Goal: Transaction & Acquisition: Purchase product/service

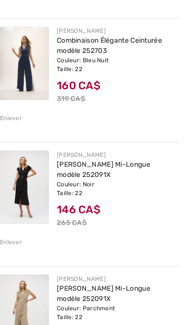
scroll to position [352, 0]
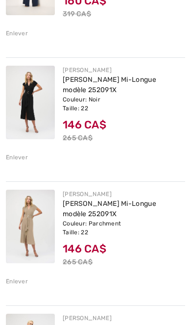
click at [17, 281] on div "Enlever" at bounding box center [17, 281] width 22 height 9
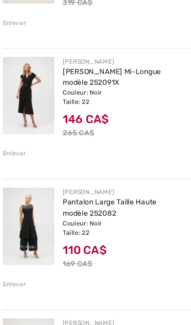
scroll to position [379, 0]
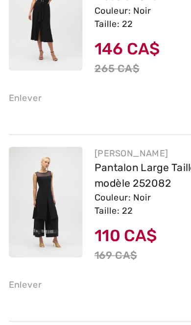
click at [17, 250] on div "Enlever" at bounding box center [17, 254] width 22 height 9
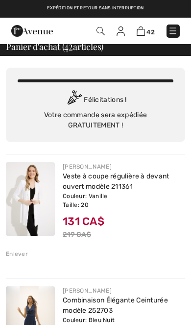
scroll to position [6, 0]
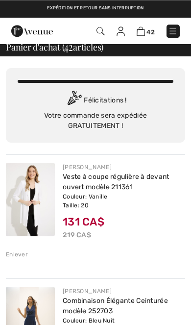
click at [114, 188] on link "Veste à coupe régulière à devant ouvert modèle 211361" at bounding box center [116, 182] width 107 height 19
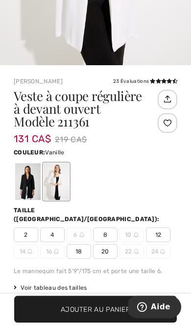
scroll to position [217, 0]
click at [22, 179] on div at bounding box center [27, 181] width 25 height 37
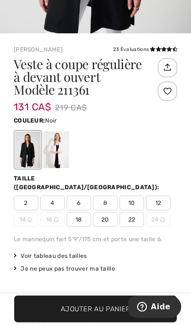
scroll to position [250, 0]
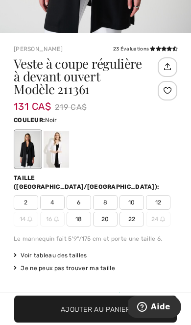
click at [58, 151] on div at bounding box center [56, 149] width 25 height 37
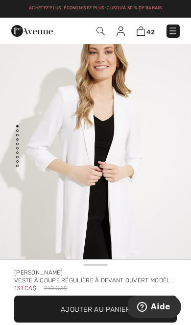
scroll to position [0, 0]
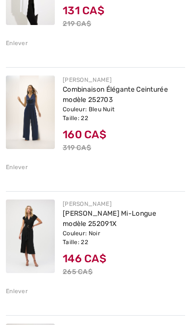
scroll to position [218, 0]
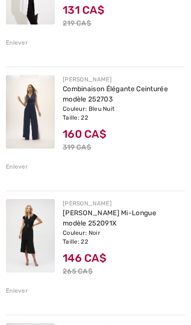
click at [27, 234] on img at bounding box center [30, 236] width 49 height 74
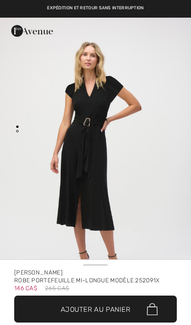
checkbox input "true"
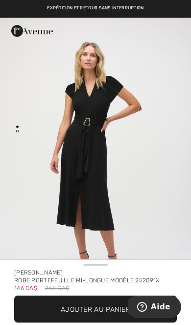
click at [129, 184] on img "1 / 2" at bounding box center [95, 161] width 191 height 287
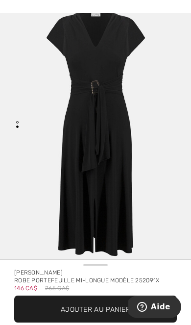
scroll to position [5, 0]
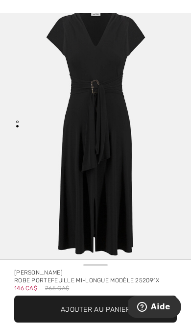
click at [147, 131] on img "2 / 2" at bounding box center [95, 134] width 191 height 287
click at [155, 142] on img "2 / 2" at bounding box center [95, 134] width 191 height 287
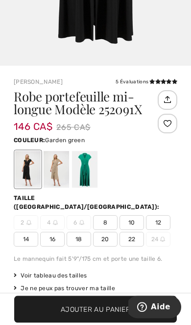
scroll to position [217, 0]
click at [86, 166] on div at bounding box center [84, 169] width 25 height 37
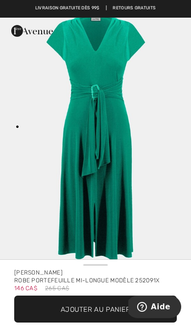
scroll to position [22, 0]
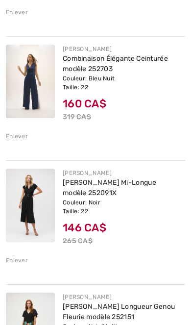
click at [128, 184] on link "[PERSON_NAME] Mi-Longue modèle 252091X" at bounding box center [110, 187] width 94 height 19
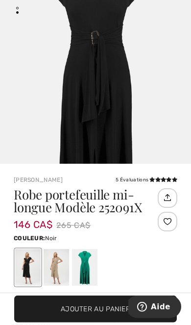
scroll to position [119, 0]
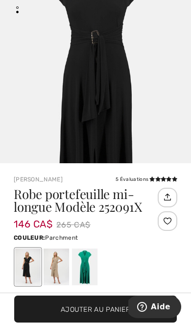
click at [52, 269] on div at bounding box center [56, 267] width 25 height 37
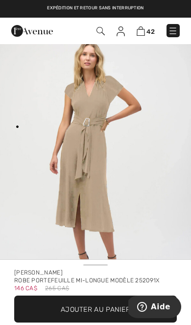
scroll to position [0, 0]
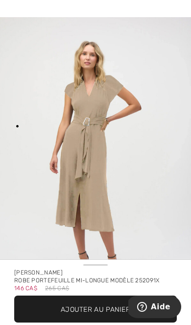
click at [141, 204] on img "1 / 1" at bounding box center [95, 161] width 191 height 288
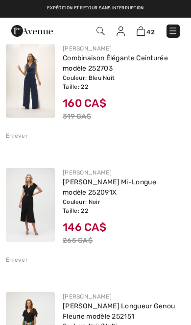
click at [80, 194] on link "[PERSON_NAME] Mi-Longue modèle 252091X" at bounding box center [110, 187] width 94 height 19
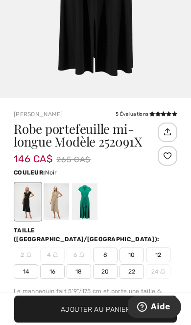
scroll to position [205, 0]
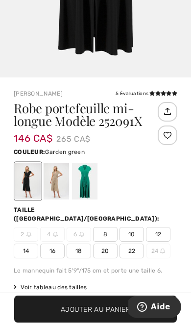
click at [84, 189] on div at bounding box center [84, 181] width 25 height 37
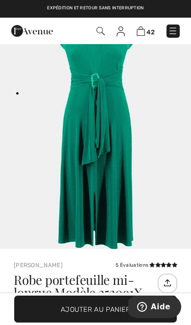
scroll to position [0, 0]
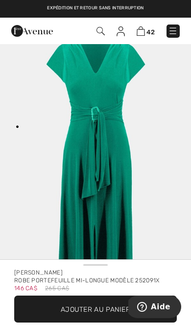
click at [148, 168] on img "1 / 1" at bounding box center [95, 161] width 191 height 287
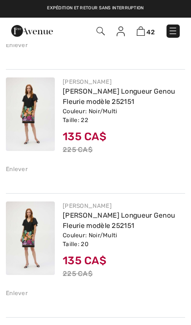
scroll to position [464, 0]
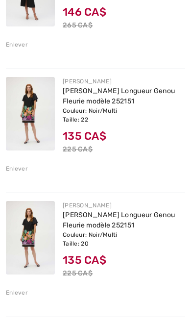
click at [27, 115] on img at bounding box center [30, 114] width 49 height 74
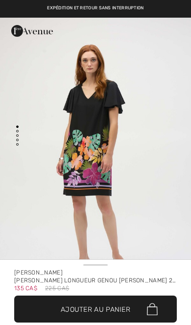
checkbox input "true"
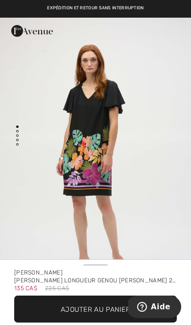
click at [147, 196] on img "1 / 4" at bounding box center [95, 161] width 191 height 286
click at [176, 145] on img "1 / 4" at bounding box center [95, 161] width 191 height 286
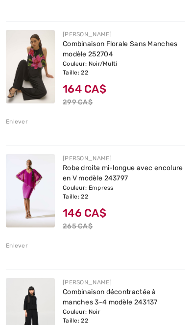
scroll to position [884, 0]
click at [23, 198] on img at bounding box center [30, 191] width 49 height 74
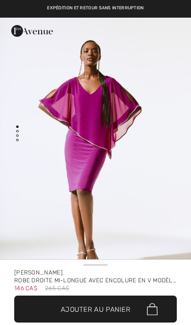
checkbox input "true"
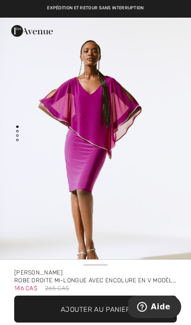
click at [172, 150] on img "1 / 3" at bounding box center [95, 161] width 191 height 287
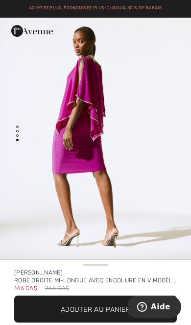
scroll to position [939, 0]
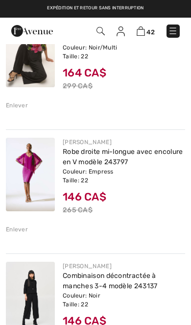
click at [127, 161] on link "Robe droite mi-longue avec encolure en V modèle 243797" at bounding box center [123, 157] width 121 height 19
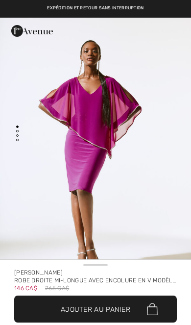
checkbox input "true"
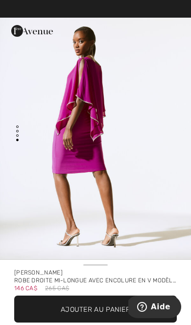
scroll to position [939, 0]
click at [101, 303] on span "✔ Ajouté au panier Ajouter au panier" at bounding box center [95, 309] width 163 height 27
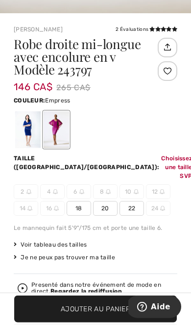
scroll to position [357, 0]
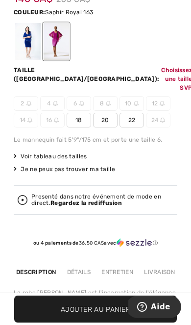
click at [27, 41] on div at bounding box center [27, 41] width 25 height 37
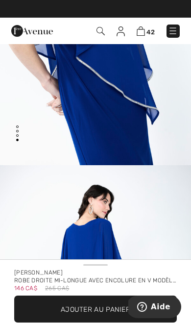
scroll to position [1000, 0]
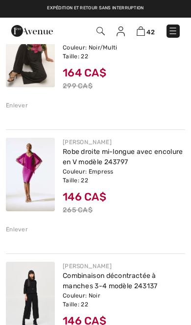
scroll to position [900, 0]
click at [121, 161] on link "Robe droite mi-longue avec encolure en V modèle 243797" at bounding box center [123, 157] width 121 height 19
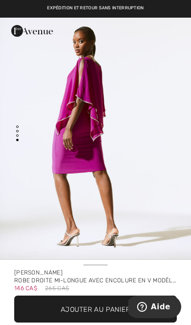
scroll to position [939, 0]
click at [108, 308] on span "Ajouter au panier" at bounding box center [96, 309] width 70 height 10
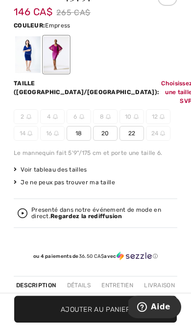
scroll to position [357, 0]
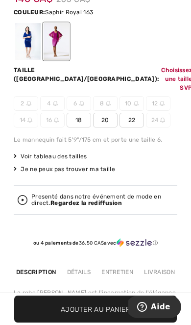
click at [31, 38] on div at bounding box center [27, 41] width 25 height 37
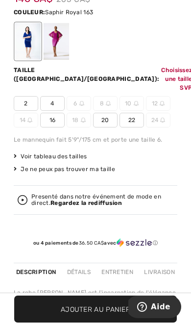
scroll to position [0, 0]
click at [137, 113] on span "22" at bounding box center [132, 120] width 25 height 15
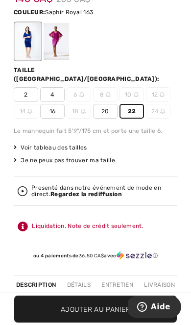
click at [126, 311] on span "Ajouter au panier" at bounding box center [96, 309] width 70 height 10
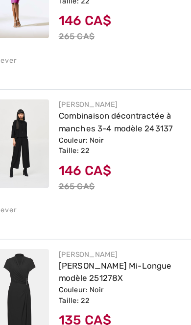
scroll to position [1071, 0]
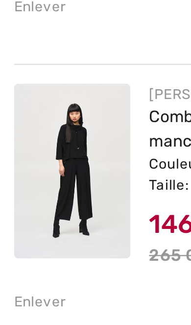
click at [34, 91] on img at bounding box center [30, 128] width 49 height 74
click at [32, 91] on img at bounding box center [30, 128] width 49 height 74
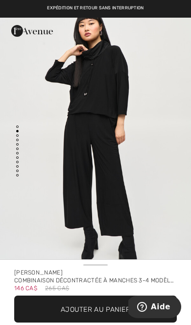
scroll to position [310, 0]
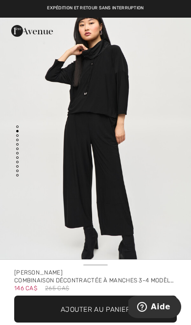
click at [118, 178] on img "2 / 11" at bounding box center [95, 138] width 191 height 286
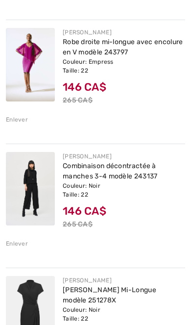
scroll to position [1010, 0]
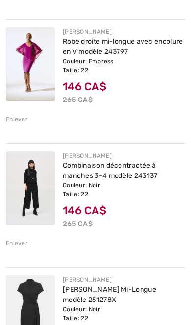
click at [17, 245] on div "Enlever" at bounding box center [17, 243] width 22 height 9
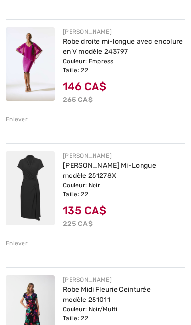
click at [31, 201] on img at bounding box center [30, 189] width 49 height 74
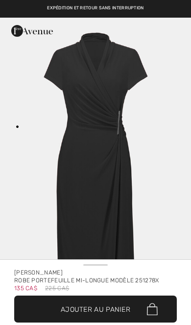
checkbox input "true"
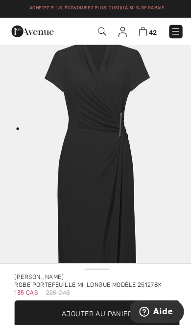
click at [161, 184] on img "1 / 1" at bounding box center [95, 161] width 191 height 287
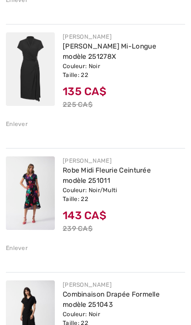
scroll to position [1156, 0]
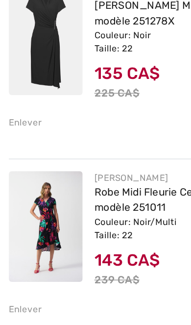
click at [17, 217] on div "Enlever" at bounding box center [17, 221] width 22 height 9
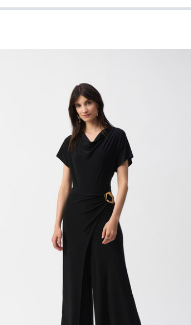
click at [23, 129] on img at bounding box center [30, 166] width 49 height 74
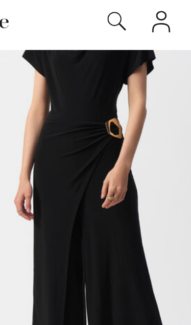
scroll to position [33, 0]
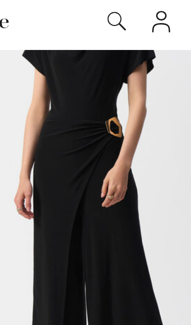
click at [53, 79] on img "1 / 4" at bounding box center [95, 106] width 191 height 286
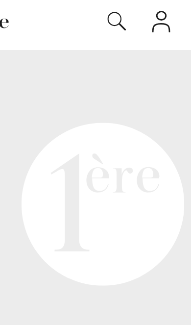
scroll to position [598, 0]
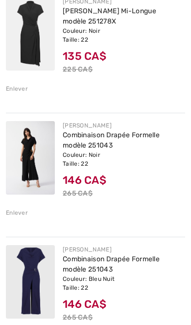
scroll to position [1166, 0]
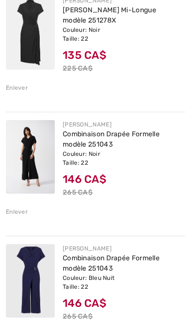
click at [16, 214] on div "Enlever" at bounding box center [17, 211] width 22 height 9
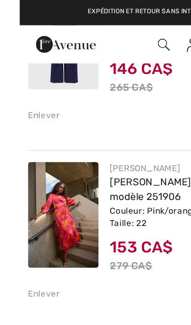
scroll to position [1297, 0]
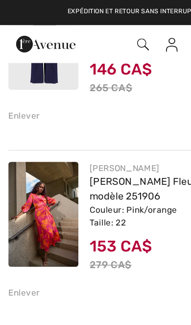
click at [17, 204] on div "Enlever" at bounding box center [17, 205] width 22 height 9
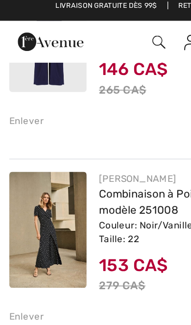
click at [42, 156] on img at bounding box center [30, 150] width 49 height 74
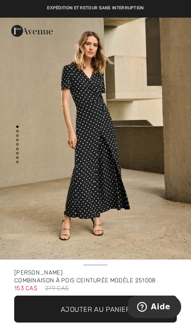
scroll to position [37, 0]
click at [155, 132] on img "1 / 8" at bounding box center [95, 123] width 191 height 287
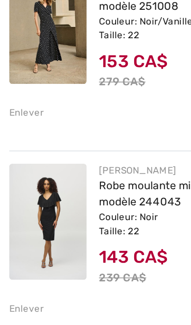
click at [16, 190] on div "Enlever" at bounding box center [17, 190] width 22 height 9
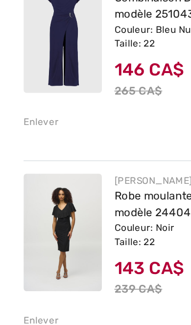
scroll to position [1223, 0]
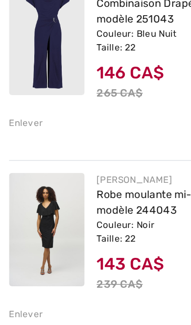
click at [15, 274] on div "Enlever" at bounding box center [17, 278] width 22 height 9
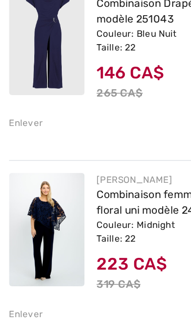
click at [19, 274] on div "Enlever" at bounding box center [17, 278] width 22 height 9
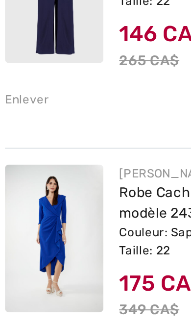
click at [70, 216] on div "Couleur: Saphir Royal 163 Taille: 22" at bounding box center [124, 225] width 123 height 18
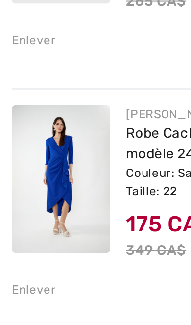
click at [16, 274] on div "Enlever" at bounding box center [17, 278] width 22 height 9
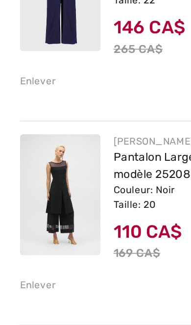
scroll to position [1239, 0]
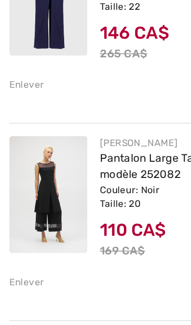
click at [84, 180] on link "Pantalon Large Taille Haute modèle 252082" at bounding box center [107, 189] width 89 height 19
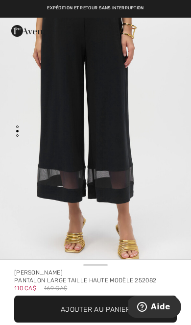
scroll to position [328, 0]
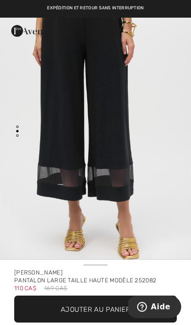
click at [128, 191] on img "2 / 2" at bounding box center [95, 119] width 191 height 286
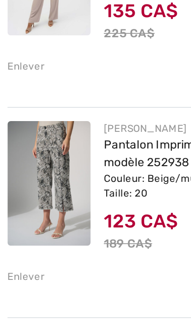
scroll to position [1487, 0]
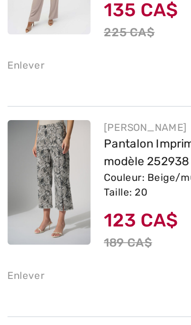
click at [14, 258] on div "Enlever" at bounding box center [17, 262] width 22 height 9
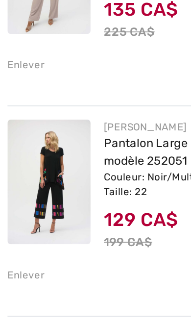
click at [18, 257] on div "Enlever" at bounding box center [17, 261] width 22 height 9
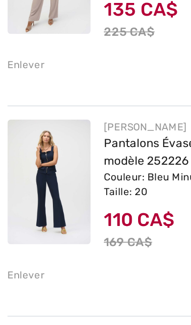
click at [18, 257] on div "Enlever" at bounding box center [17, 261] width 22 height 9
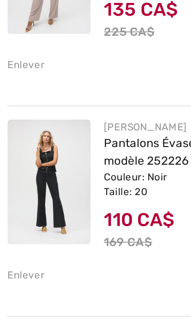
click at [15, 257] on div "Enlever" at bounding box center [17, 261] width 22 height 9
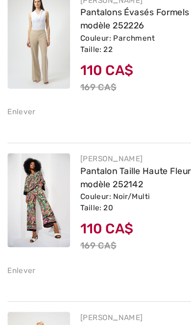
scroll to position [1636, 0]
click at [18, 233] on div "Enlever" at bounding box center [17, 237] width 22 height 9
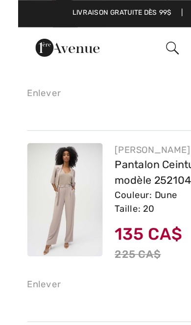
scroll to position [1441, 0]
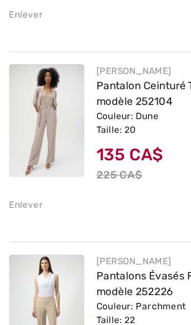
click at [15, 180] on div "Enlever" at bounding box center [17, 184] width 22 height 9
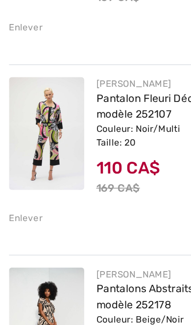
scroll to position [1531, 0]
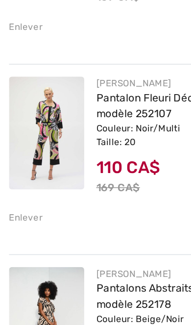
click at [17, 214] on div "Enlever" at bounding box center [17, 218] width 22 height 9
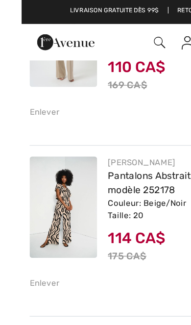
scroll to position [1524, 0]
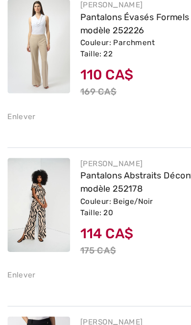
click at [15, 222] on div "Enlever" at bounding box center [17, 226] width 22 height 9
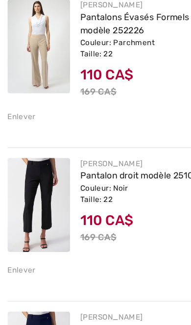
click at [18, 218] on div "Enlever" at bounding box center [17, 222] width 22 height 9
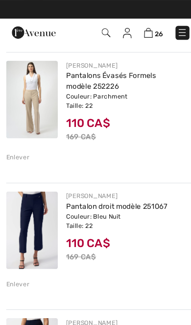
scroll to position [1476, 0]
click at [33, 228] on img at bounding box center [30, 219] width 49 height 74
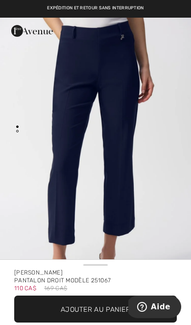
click at [170, 167] on img "1 / 1" at bounding box center [95, 161] width 191 height 286
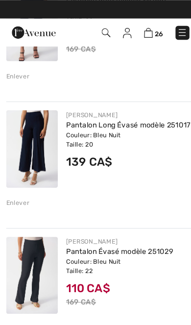
scroll to position [1676, 0]
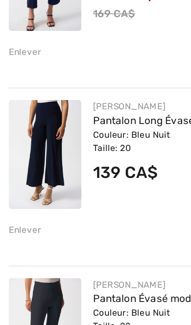
click at [19, 186] on div "Enlever" at bounding box center [17, 190] width 22 height 9
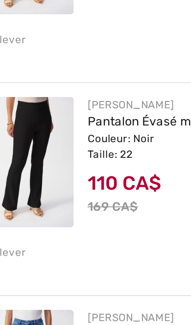
scroll to position [1854, 0]
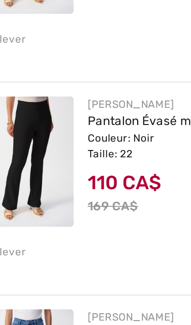
click at [7, 247] on div "Enlever" at bounding box center [17, 251] width 22 height 9
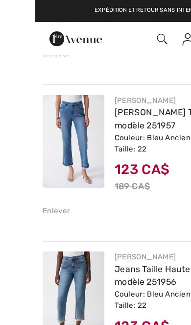
scroll to position [1942, 0]
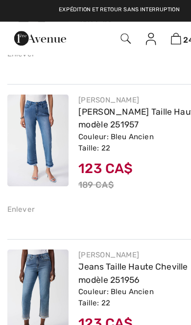
click at [22, 165] on div "Enlever" at bounding box center [17, 167] width 22 height 9
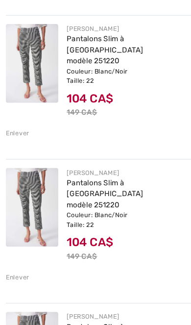
scroll to position [2119, 0]
click at [18, 120] on div "Enlever" at bounding box center [17, 124] width 22 height 9
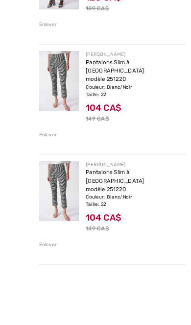
scroll to position [2080, 0]
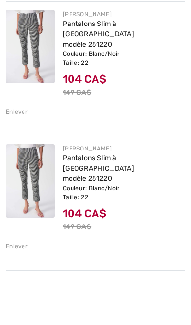
click at [19, 294] on div "Enlever" at bounding box center [17, 298] width 22 height 9
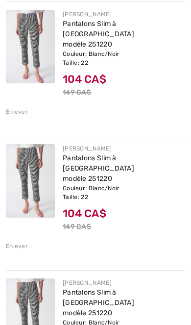
click at [22, 242] on div "Enlever" at bounding box center [17, 246] width 22 height 9
click at [19, 242] on div "Enlever" at bounding box center [17, 246] width 22 height 9
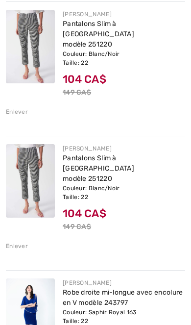
click at [25, 231] on div "[PERSON_NAME] Pantalons Slim à [GEOGRAPHIC_DATA] modèle 251220 Couleur: Blanc/N…" at bounding box center [95, 197] width 179 height 123
click at [20, 242] on div "Enlever" at bounding box center [17, 246] width 22 height 9
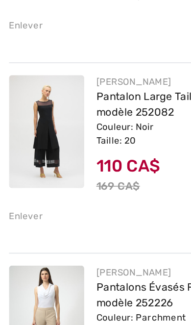
scroll to position [1285, 0]
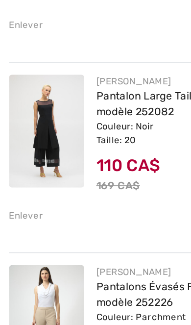
click at [18, 212] on div "Enlever" at bounding box center [17, 216] width 22 height 9
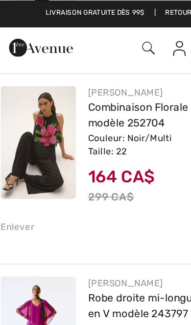
scroll to position [855, 0]
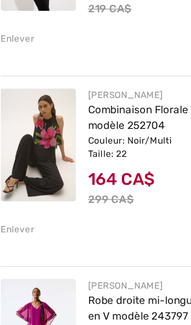
click at [26, 100] on img at bounding box center [30, 95] width 49 height 74
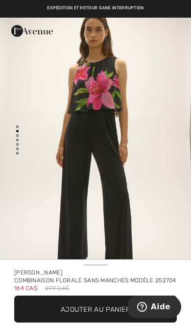
scroll to position [295, 0]
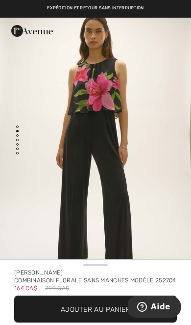
click at [138, 174] on img "2 / 6" at bounding box center [95, 153] width 191 height 286
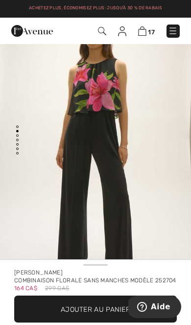
click at [152, 134] on img "2 / 6" at bounding box center [95, 153] width 191 height 286
click at [160, 142] on img "2 / 6" at bounding box center [95, 153] width 191 height 286
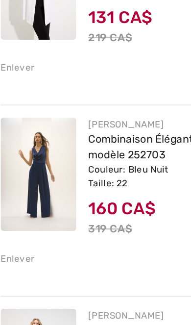
scroll to position [140, 0]
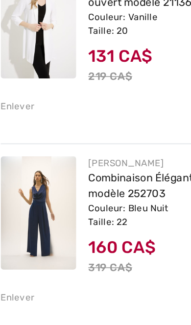
click at [23, 153] on img at bounding box center [30, 190] width 49 height 74
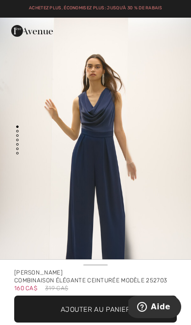
click at [148, 185] on img "1 / 6" at bounding box center [95, 161] width 191 height 286
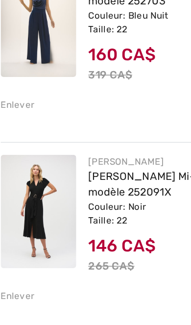
click at [11, 183] on div "Enlever" at bounding box center [17, 182] width 22 height 9
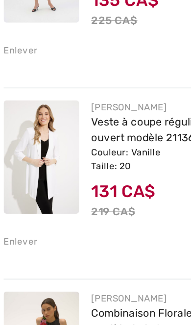
scroll to position [523, 0]
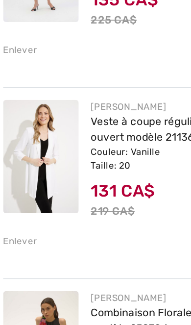
click at [13, 229] on div "Enlever" at bounding box center [17, 233] width 22 height 9
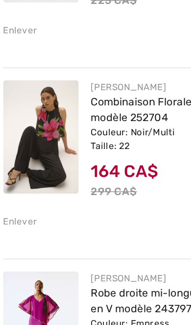
scroll to position [537, 0]
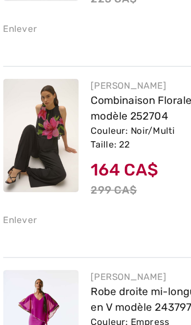
click at [10, 216] on div "Enlever" at bounding box center [17, 220] width 22 height 9
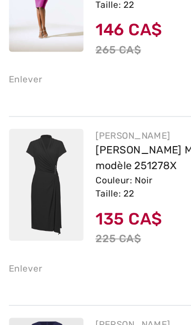
scroll to position [631, 0]
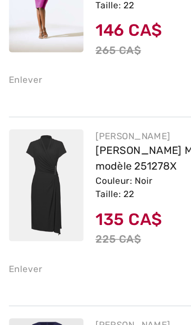
click at [19, 246] on div "Enlever" at bounding box center [17, 250] width 22 height 9
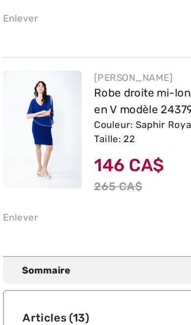
scroll to position [1526, 0]
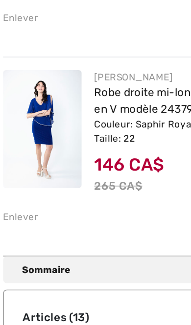
click at [30, 130] on img at bounding box center [30, 167] width 49 height 74
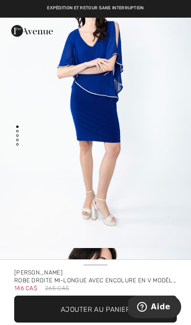
scroll to position [58, 0]
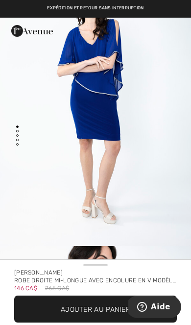
click at [153, 117] on img "1 / 4" at bounding box center [95, 102] width 191 height 287
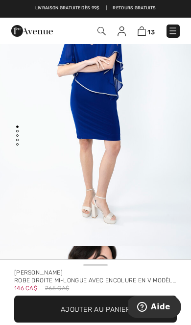
click at [145, 28] on img at bounding box center [142, 30] width 8 height 9
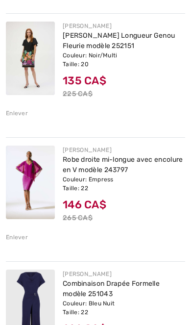
scroll to position [520, 0]
click at [31, 194] on img at bounding box center [30, 183] width 49 height 74
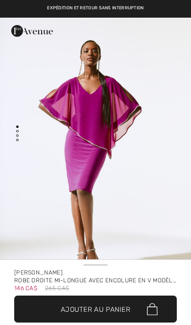
checkbox input "true"
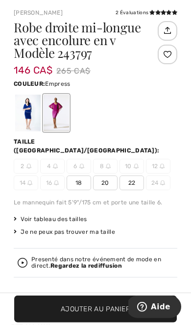
scroll to position [286, 0]
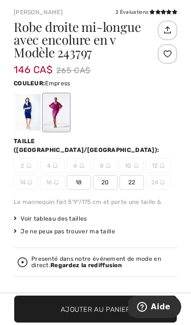
click at [28, 111] on div at bounding box center [27, 112] width 25 height 37
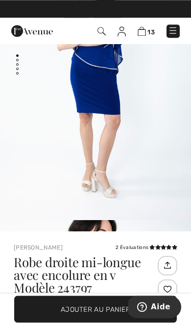
scroll to position [84, 0]
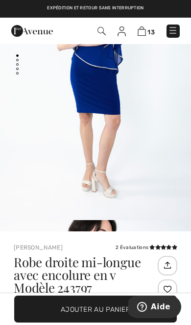
click at [149, 30] on span "13" at bounding box center [151, 31] width 7 height 7
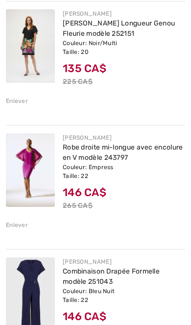
scroll to position [537, 0]
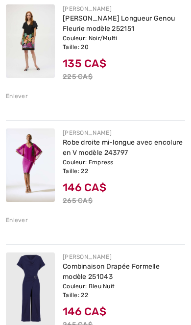
click at [21, 221] on div "Enlever" at bounding box center [17, 220] width 22 height 9
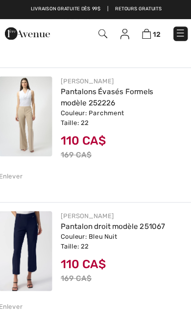
scroll to position [723, 0]
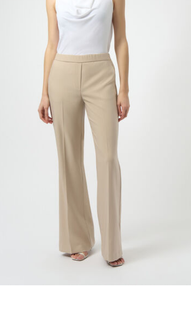
click at [28, 67] on img at bounding box center [30, 104] width 49 height 74
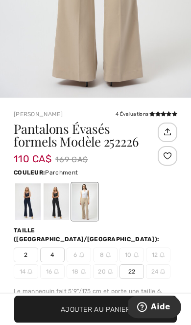
scroll to position [184, 0]
click at [59, 210] on div at bounding box center [56, 201] width 25 height 37
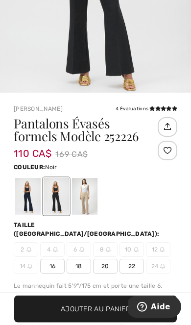
scroll to position [193, 0]
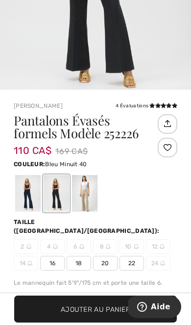
click at [27, 204] on div at bounding box center [27, 193] width 25 height 37
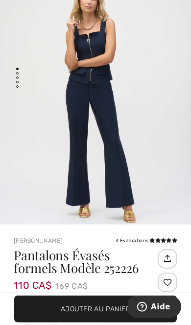
scroll to position [57, 0]
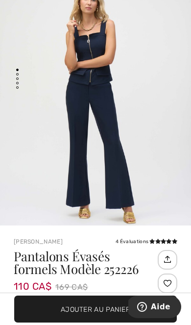
click at [130, 181] on img "1 / 4" at bounding box center [95, 104] width 191 height 286
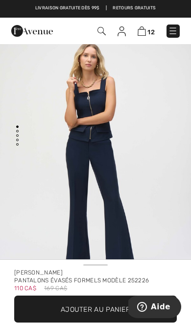
click at [145, 33] on img at bounding box center [142, 30] width 8 height 9
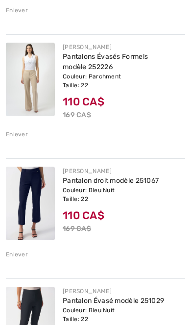
scroll to position [747, 0]
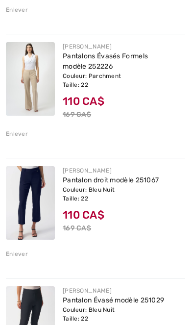
click at [22, 137] on div "Enlever" at bounding box center [17, 133] width 22 height 9
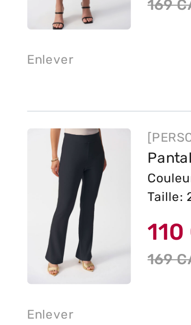
scroll to position [768, 0]
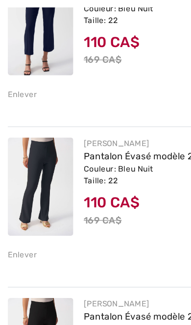
click at [16, 105] on div "Enlever" at bounding box center [17, 109] width 22 height 9
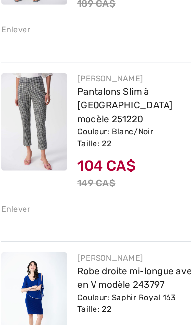
scroll to position [1061, 0]
click at [13, 191] on div "Enlever" at bounding box center [17, 195] width 22 height 9
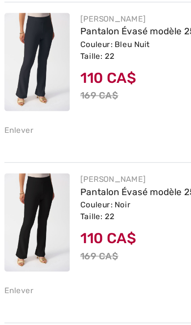
scroll to position [742, 0]
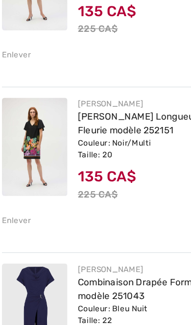
click at [15, 200] on div "Enlever" at bounding box center [17, 204] width 22 height 9
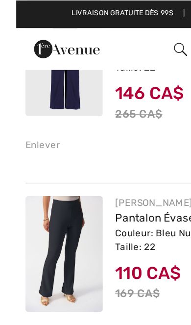
scroll to position [540, 0]
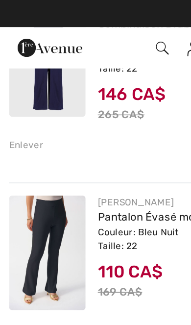
click at [42, 166] on img at bounding box center [30, 163] width 49 height 74
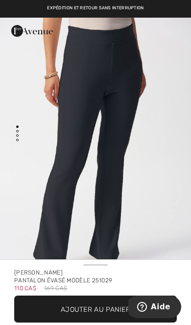
click at [147, 165] on img "1 / 4" at bounding box center [95, 161] width 191 height 286
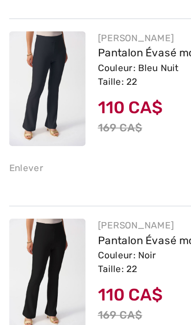
scroll to position [565, 0]
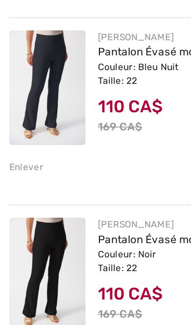
click at [35, 220] on img at bounding box center [30, 257] width 49 height 74
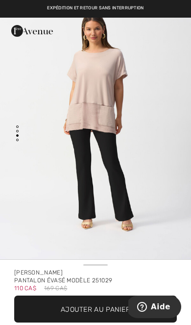
click at [110, 311] on span "Ajouter au panier" at bounding box center [96, 309] width 70 height 10
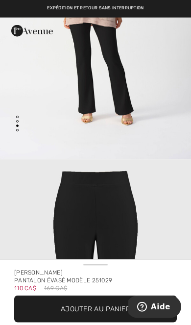
scroll to position [716, 0]
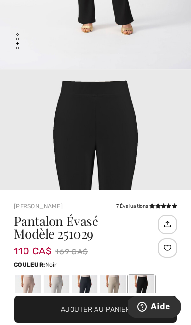
click at [113, 306] on span "Ajouter au panier" at bounding box center [96, 309] width 70 height 10
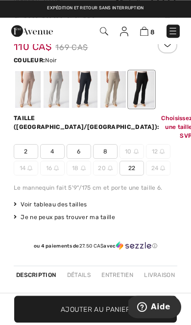
scroll to position [297, 0]
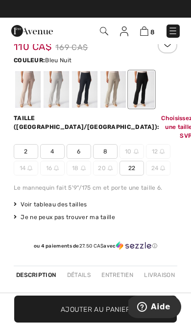
click at [84, 94] on div at bounding box center [84, 89] width 25 height 37
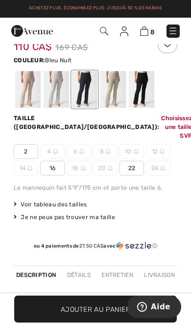
scroll to position [0, 0]
click at [55, 97] on div at bounding box center [56, 89] width 25 height 37
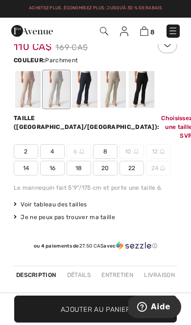
click at [30, 94] on div at bounding box center [27, 89] width 25 height 37
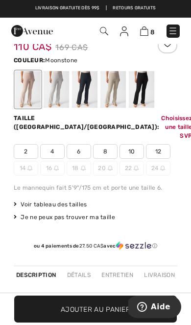
click at [122, 96] on div at bounding box center [113, 89] width 25 height 37
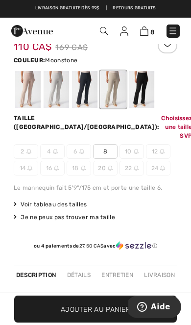
click at [147, 97] on div at bounding box center [141, 89] width 25 height 37
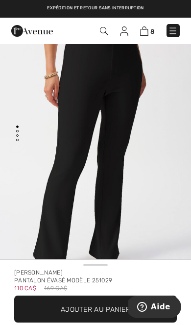
click at [147, 34] on img at bounding box center [144, 30] width 8 height 9
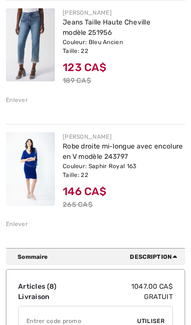
scroll to position [898, 0]
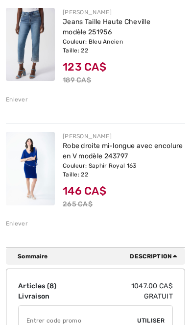
click at [18, 229] on div "[PERSON_NAME] Robe droite mi-longue avec encolure en V modèle 243797 Couleur: S…" at bounding box center [95, 180] width 179 height 112
click at [20, 225] on div "Enlever" at bounding box center [17, 223] width 22 height 9
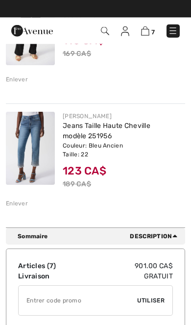
scroll to position [794, 0]
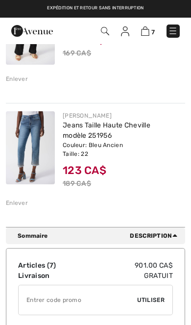
click at [24, 204] on div "Enlever" at bounding box center [17, 203] width 22 height 9
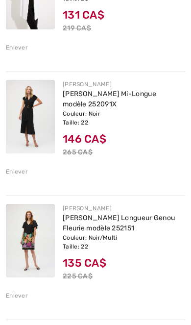
scroll to position [234, 0]
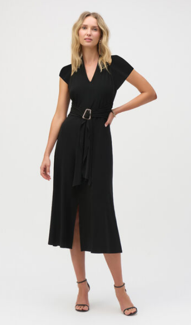
click at [23, 59] on img at bounding box center [30, 96] width 49 height 74
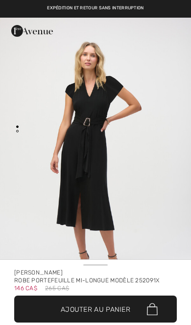
click at [163, 141] on img "1 / 2" at bounding box center [95, 161] width 191 height 287
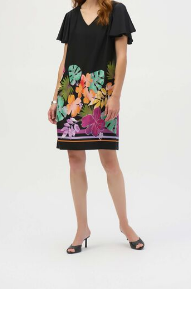
scroll to position [185, 0]
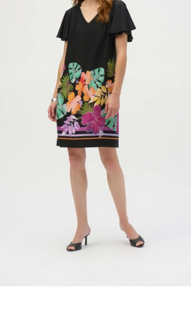
click at [29, 232] on img at bounding box center [30, 269] width 49 height 74
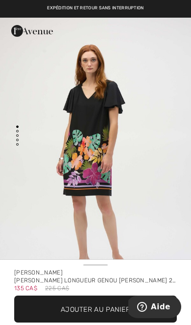
click at [169, 157] on img "1 / 4" at bounding box center [95, 161] width 191 height 286
click at [178, 123] on img "1 / 4" at bounding box center [95, 161] width 191 height 286
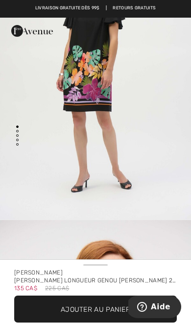
scroll to position [80, 0]
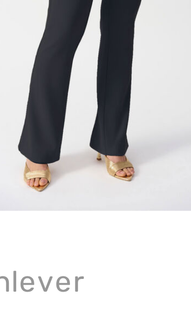
scroll to position [177, 0]
